Goal: Information Seeking & Learning: Learn about a topic

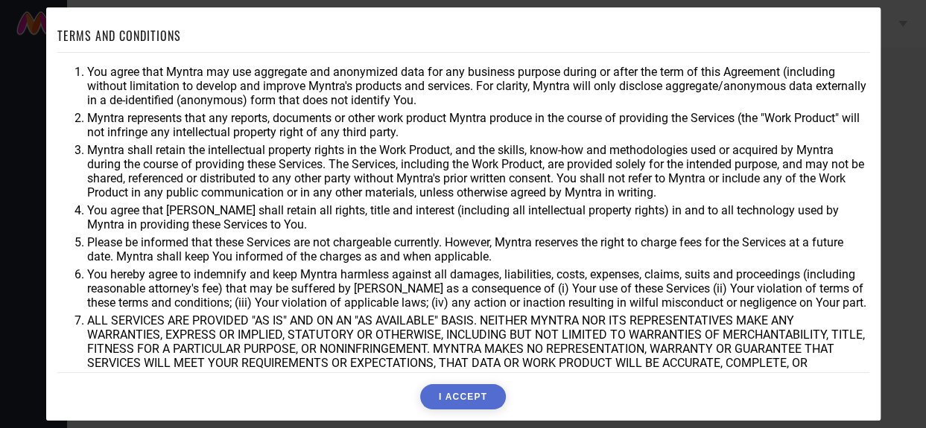
click at [467, 403] on button "I ACCEPT" at bounding box center [463, 397] width 86 height 25
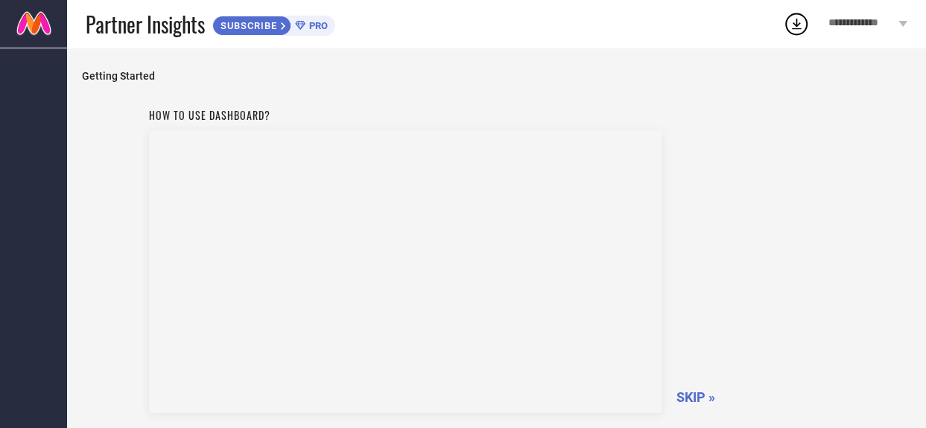
click at [692, 397] on span "SKIP »" at bounding box center [696, 398] width 39 height 16
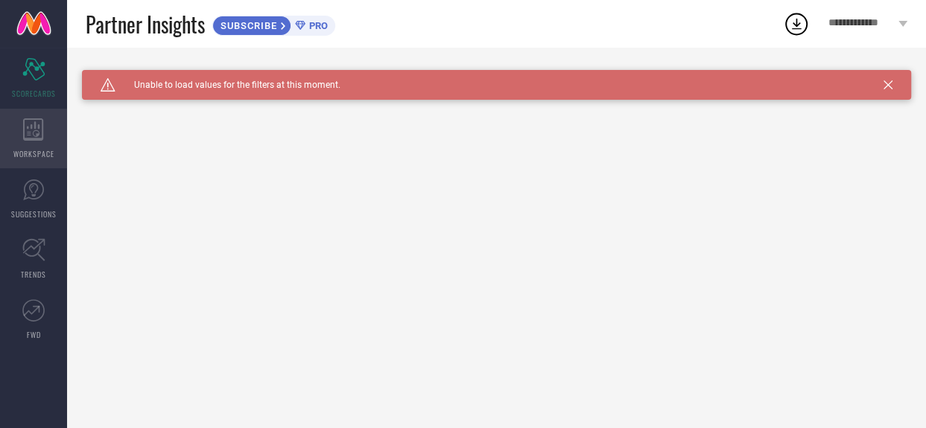
click at [42, 145] on div "WORKSPACE" at bounding box center [33, 139] width 67 height 60
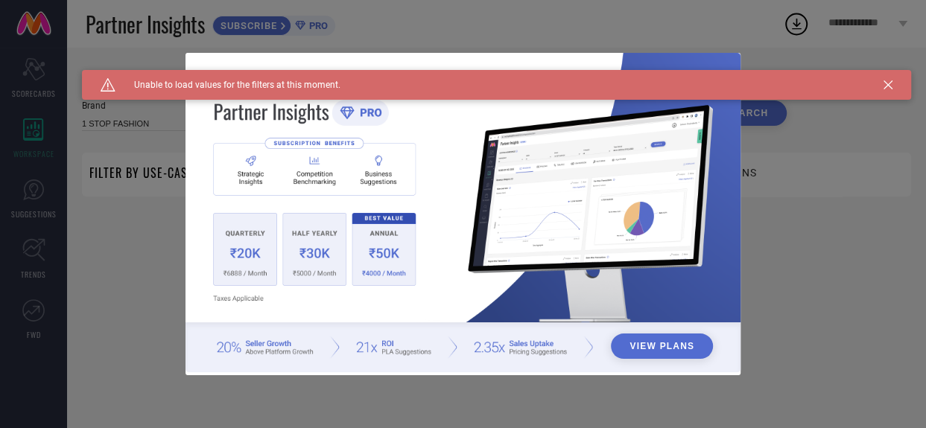
type input "1 STOP FASHION"
type input "All"
click at [35, 258] on div "View Plans" at bounding box center [463, 214] width 926 height 428
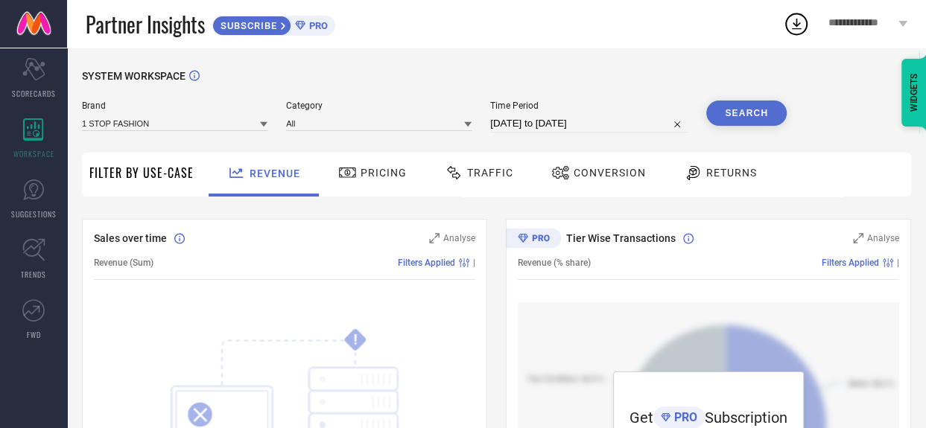
click at [372, 172] on span "Pricing" at bounding box center [384, 173] width 46 height 12
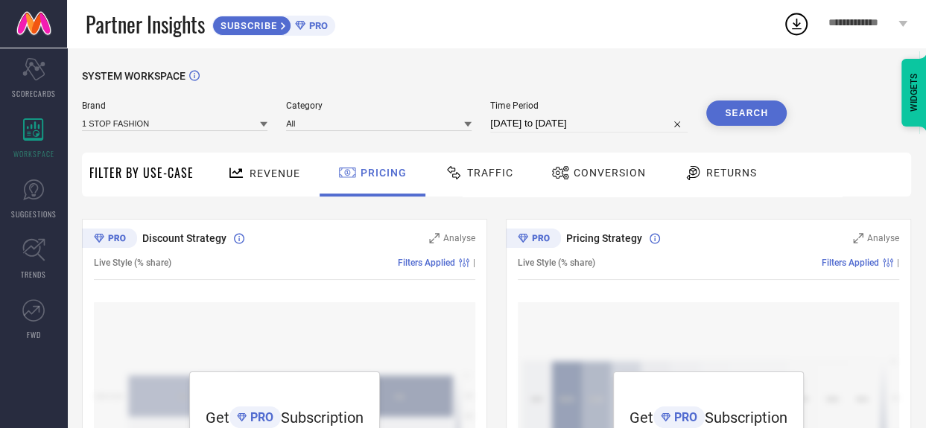
click at [312, 25] on span "PRO" at bounding box center [317, 25] width 22 height 11
click at [833, 24] on span "**********" at bounding box center [862, 23] width 66 height 13
click at [44, 142] on div "WORKSPACE" at bounding box center [33, 139] width 67 height 60
click at [42, 73] on icon "Scorecard" at bounding box center [33, 69] width 23 height 22
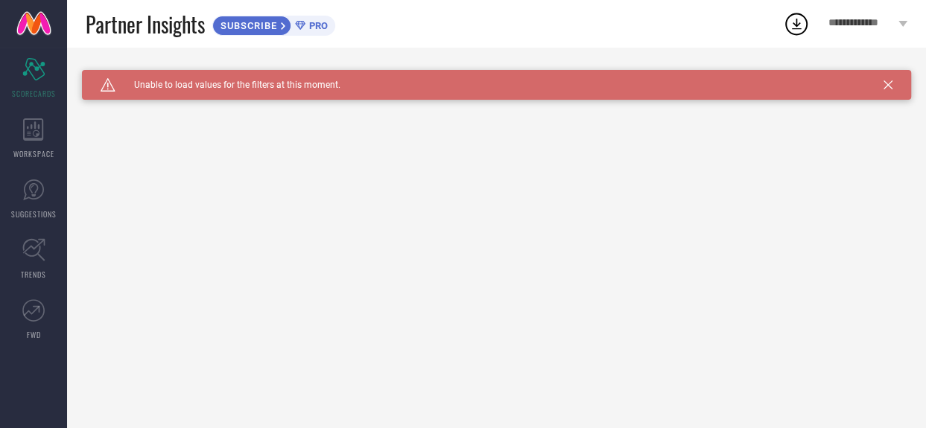
click at [888, 84] on icon at bounding box center [888, 84] width 9 height 9
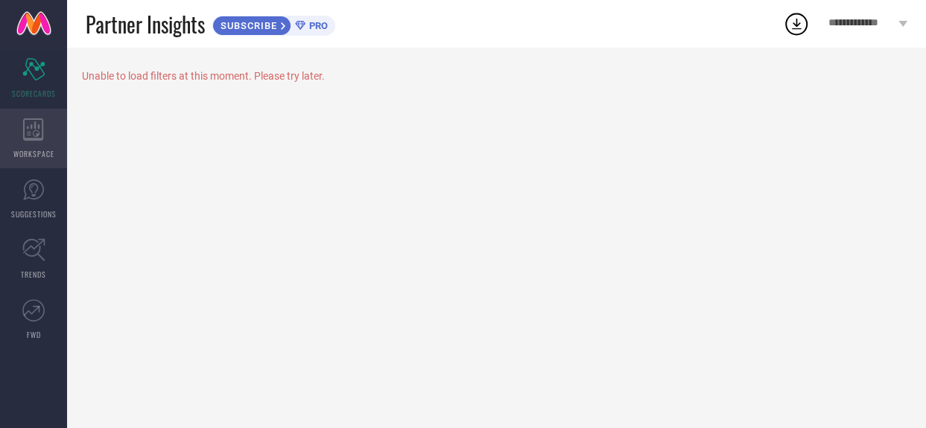
click at [30, 124] on icon at bounding box center [33, 129] width 21 height 22
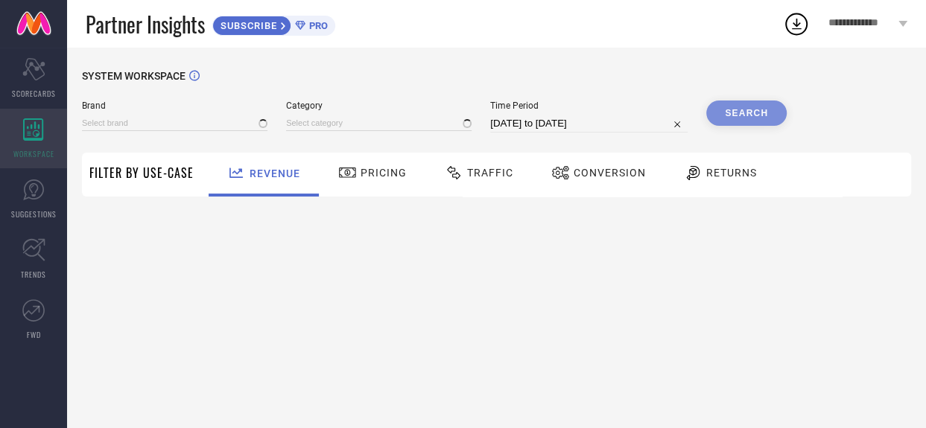
type input "1 STOP FASHION"
type input "All"
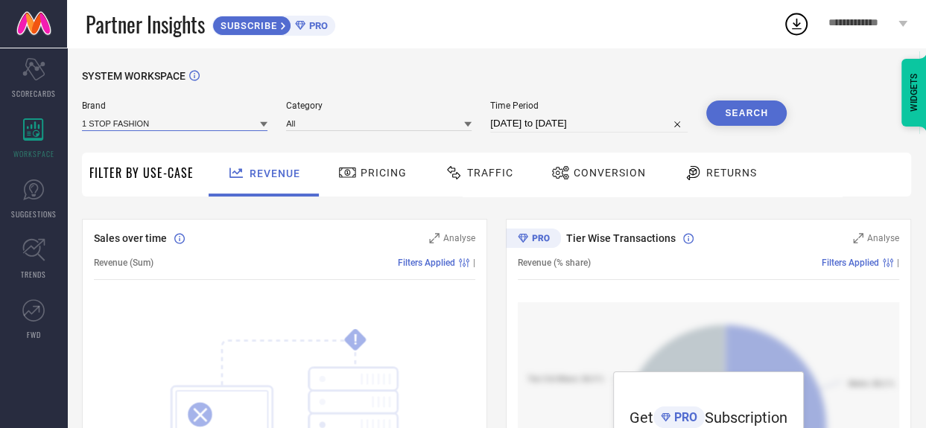
click at [216, 129] on input at bounding box center [175, 124] width 186 height 16
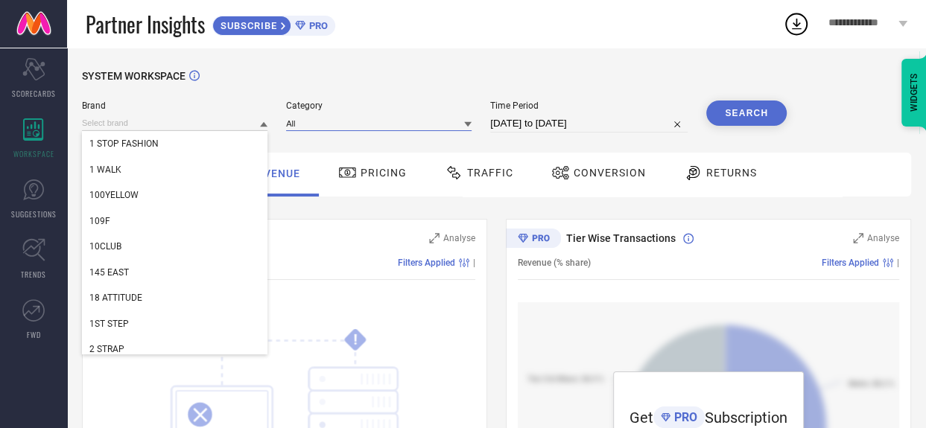
click at [359, 131] on input at bounding box center [379, 124] width 186 height 16
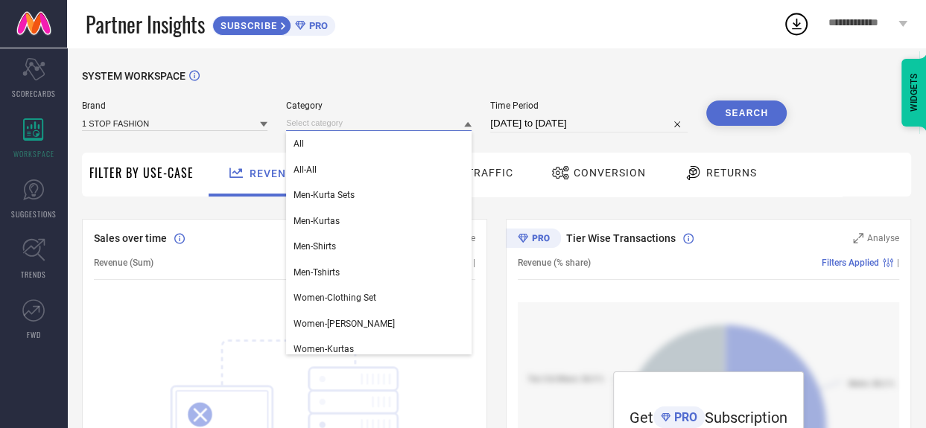
click at [519, 124] on input "[DATE] to [DATE]" at bounding box center [588, 124] width 197 height 18
select select "7"
select select "2025"
select select "8"
select select "2025"
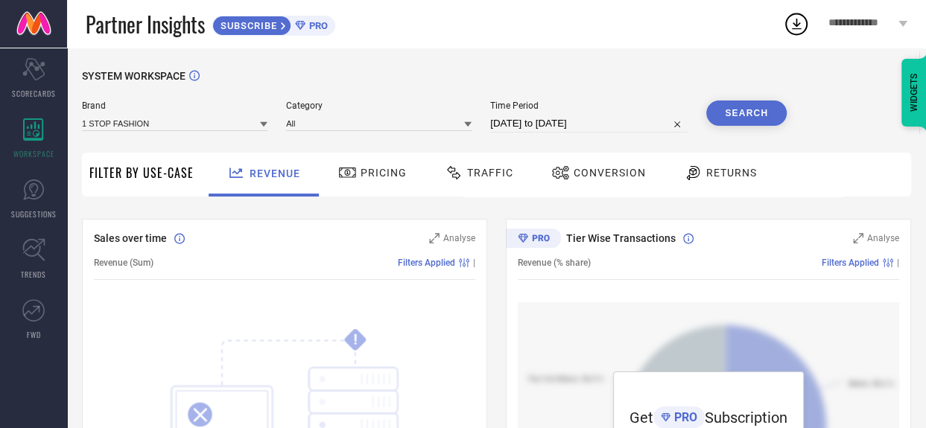
click at [425, 286] on div "Sales over time Analyse Revenue (Sum) Filters Applied | ! SOMETHING WENT WRONG …" at bounding box center [284, 405] width 405 height 373
click at [379, 174] on span "Pricing" at bounding box center [384, 173] width 46 height 12
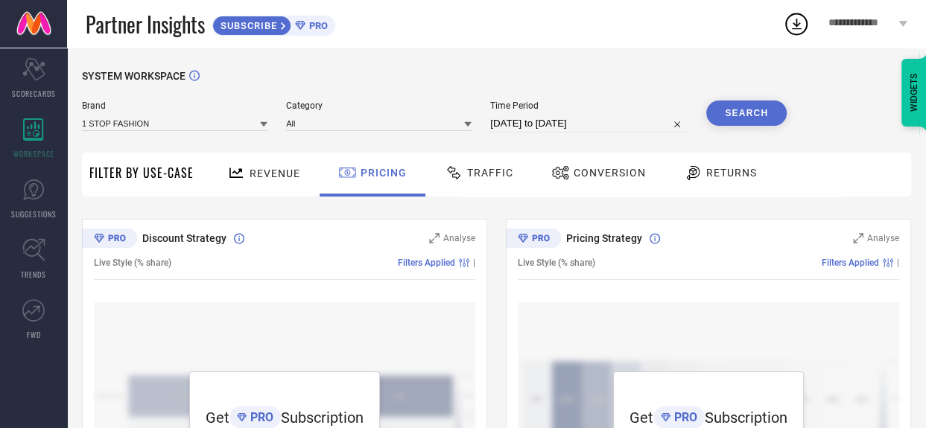
click at [484, 174] on span "Traffic" at bounding box center [490, 173] width 46 height 12
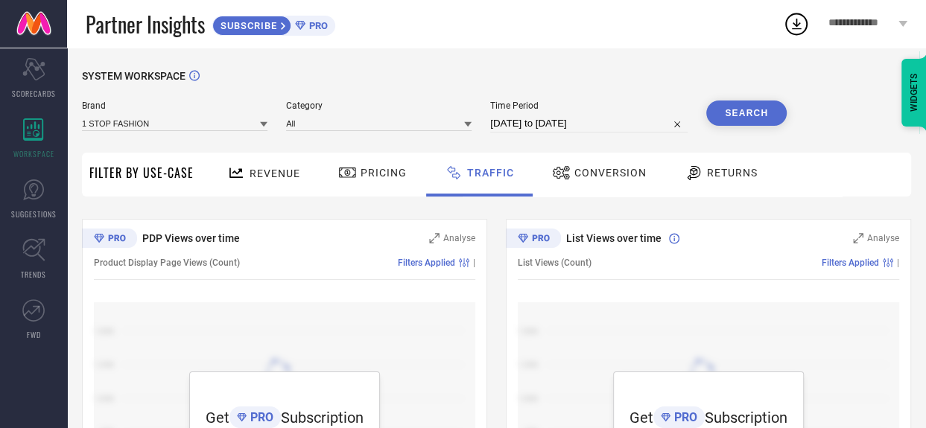
click at [583, 183] on div "Conversion" at bounding box center [599, 172] width 102 height 25
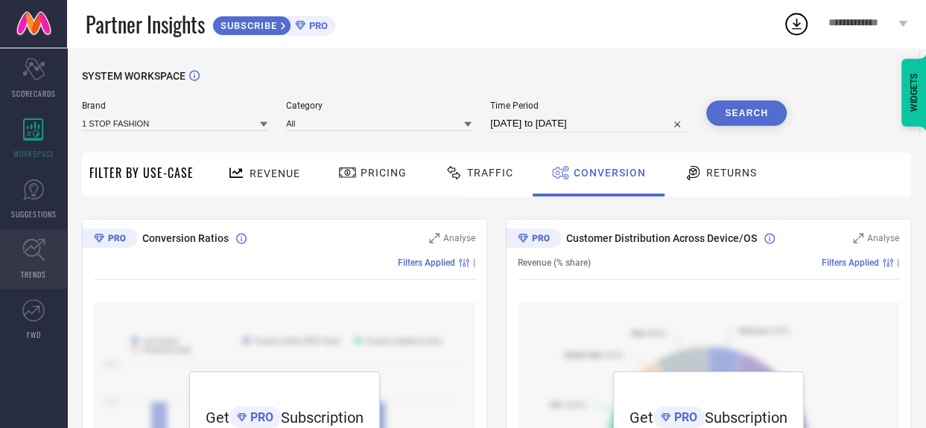
click at [37, 259] on icon at bounding box center [33, 249] width 23 height 23
